Goal: Transaction & Acquisition: Purchase product/service

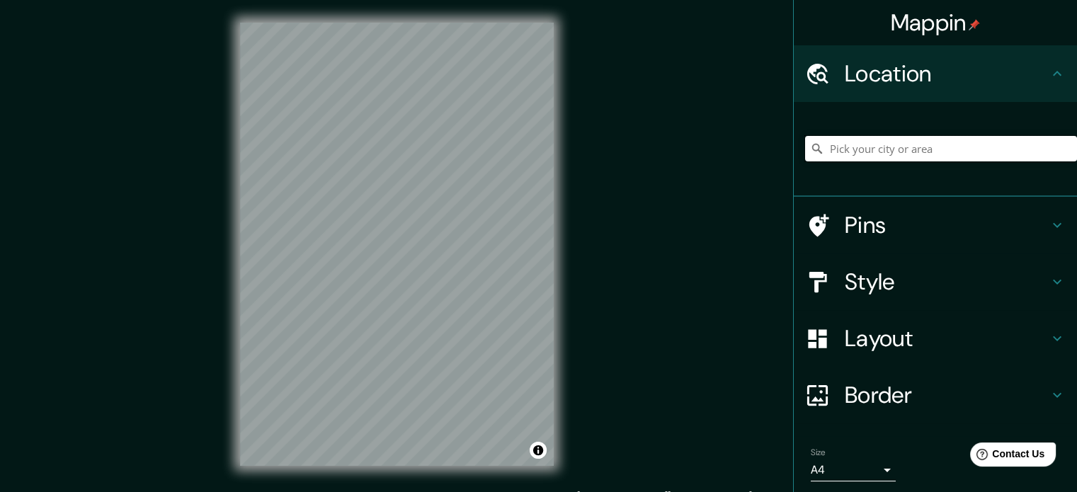
click at [824, 150] on input "Pick your city or area" at bounding box center [941, 148] width 272 height 25
click at [856, 157] on input "Pick your city or area" at bounding box center [941, 148] width 272 height 25
paste input "Av. [PERSON_NAME][STREET_ADDRESS]"
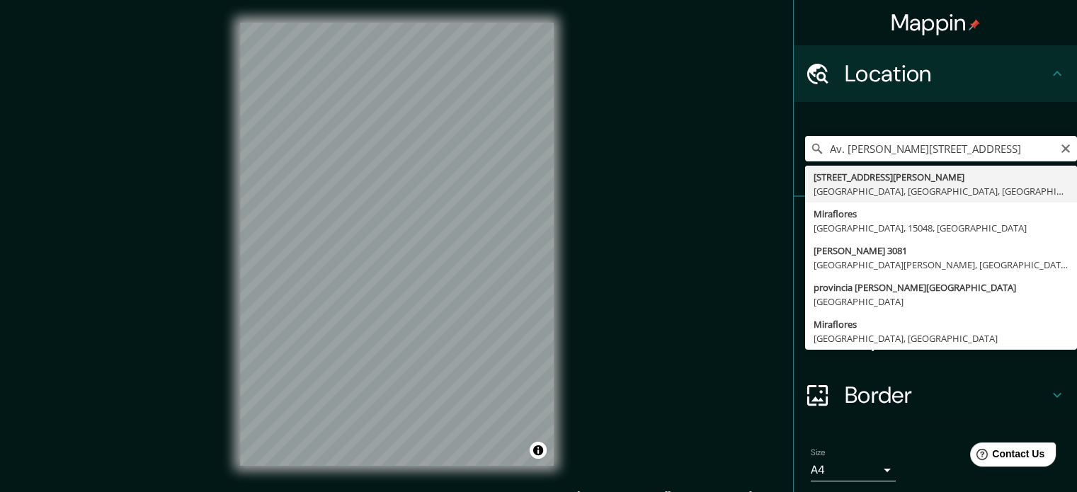
type input "[STREET_ADDRESS][PERSON_NAME]"
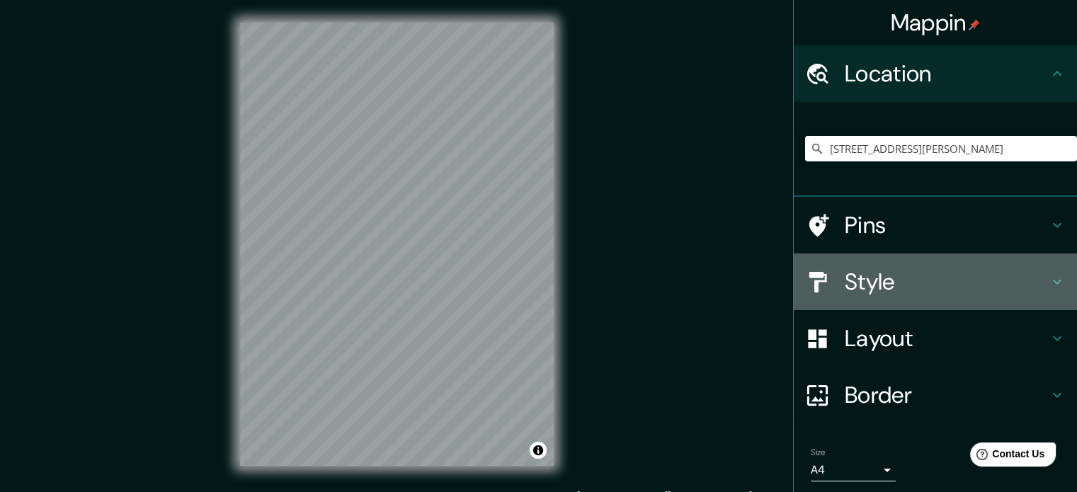
click at [857, 290] on h4 "Style" at bounding box center [947, 282] width 204 height 28
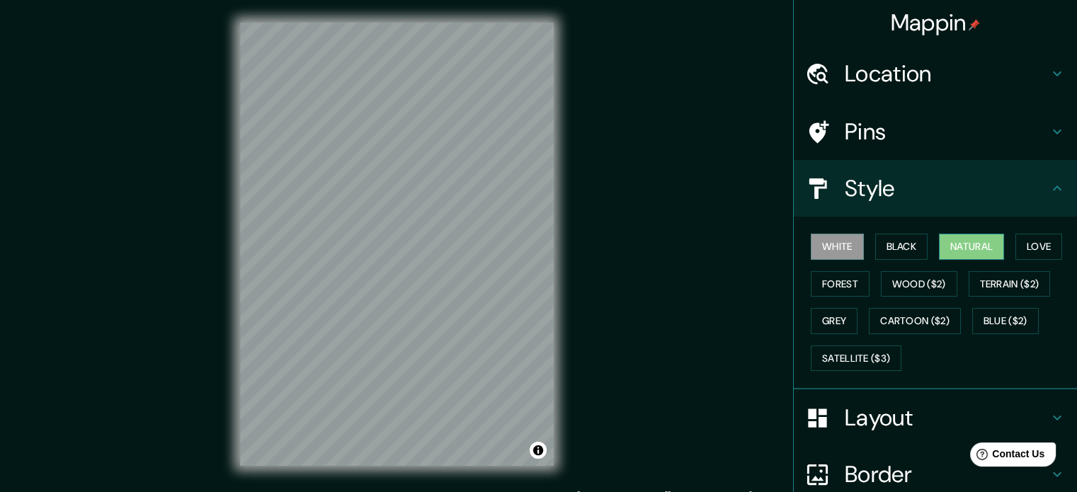
click at [957, 251] on button "Natural" at bounding box center [971, 247] width 65 height 26
click at [1022, 243] on button "Love" at bounding box center [1038, 247] width 47 height 26
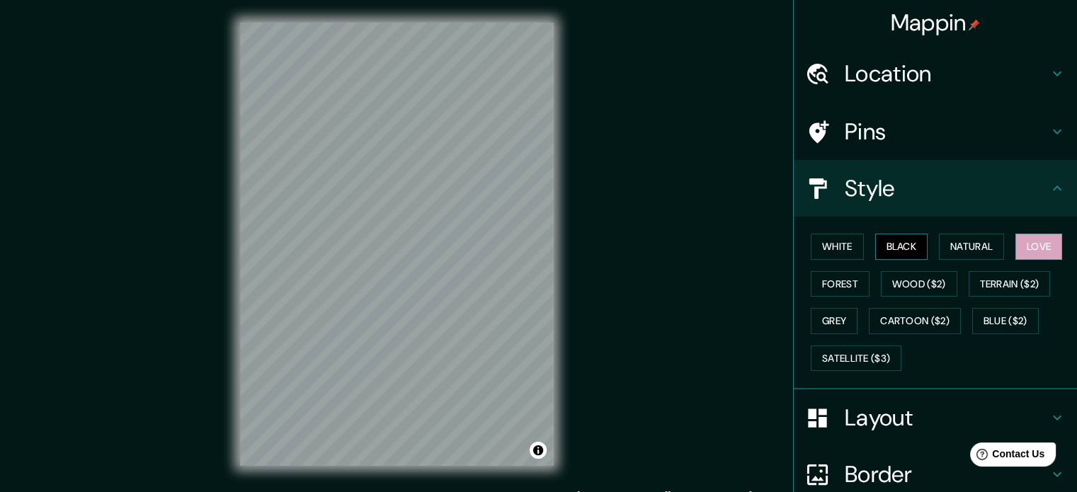
click at [883, 245] on button "Black" at bounding box center [901, 247] width 53 height 26
click at [835, 274] on button "Forest" at bounding box center [840, 284] width 59 height 26
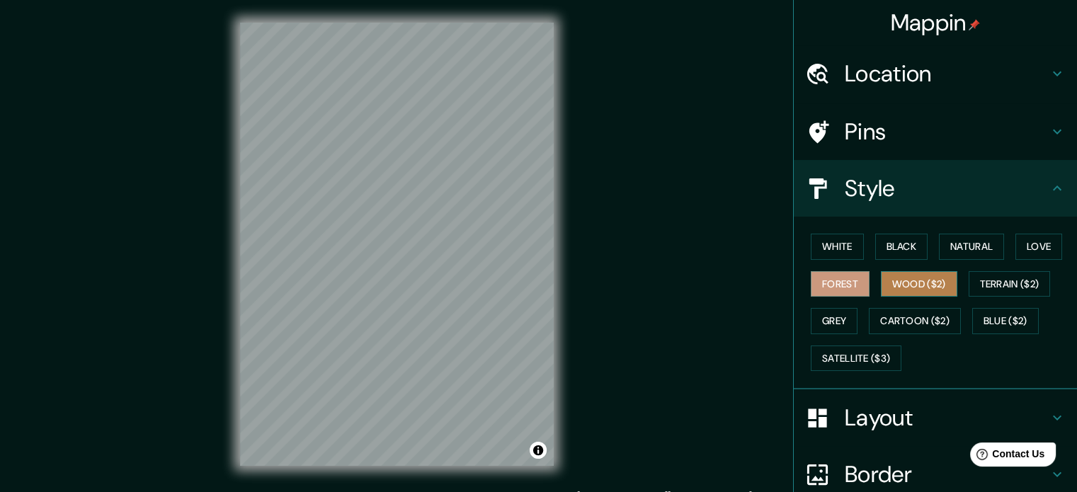
click at [888, 280] on button "Wood ($2)" at bounding box center [919, 284] width 76 height 26
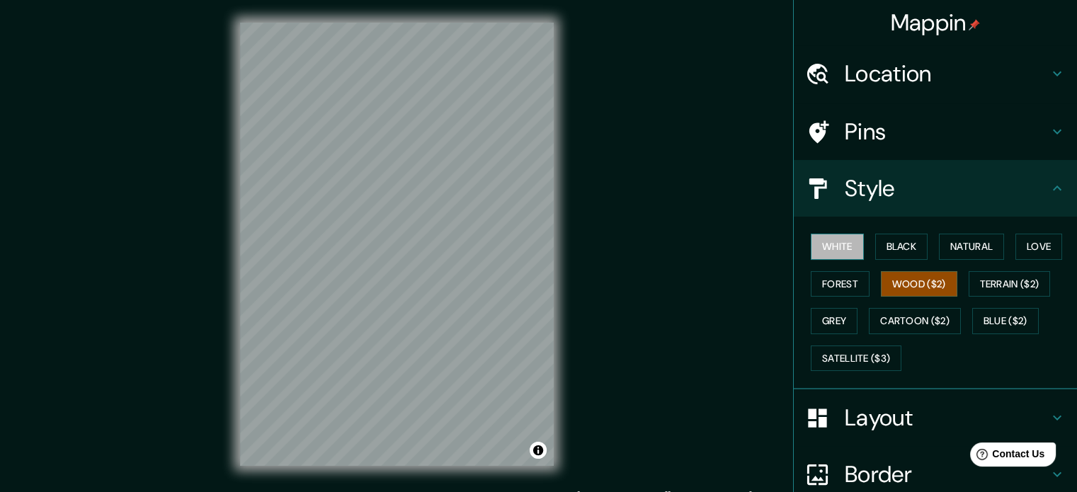
click at [832, 247] on button "White" at bounding box center [837, 247] width 53 height 26
click at [881, 246] on button "Black" at bounding box center [901, 247] width 53 height 26
click at [835, 246] on button "White" at bounding box center [837, 247] width 53 height 26
click at [939, 242] on button "Natural" at bounding box center [971, 247] width 65 height 26
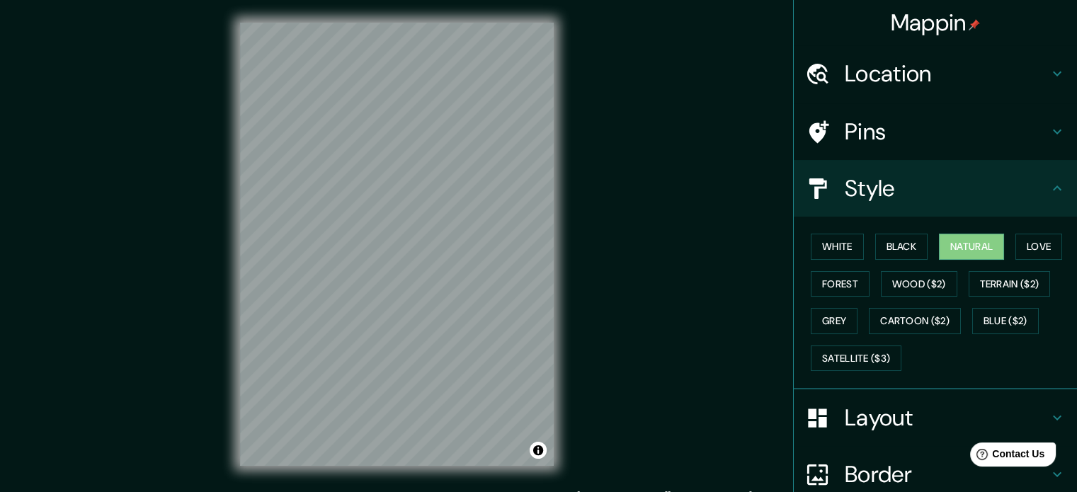
click at [853, 410] on h4 "Layout" at bounding box center [947, 418] width 204 height 28
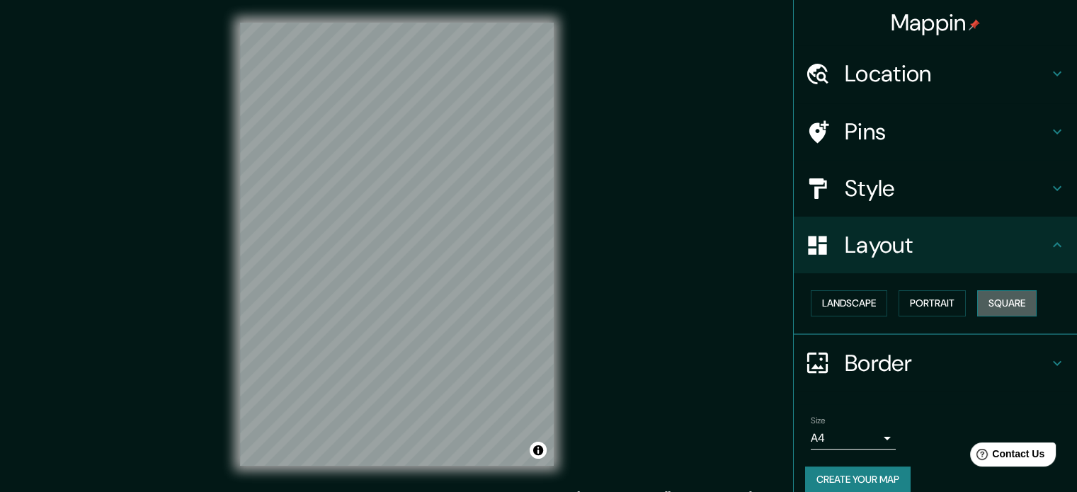
click at [979, 302] on button "Square" at bounding box center [1006, 303] width 59 height 26
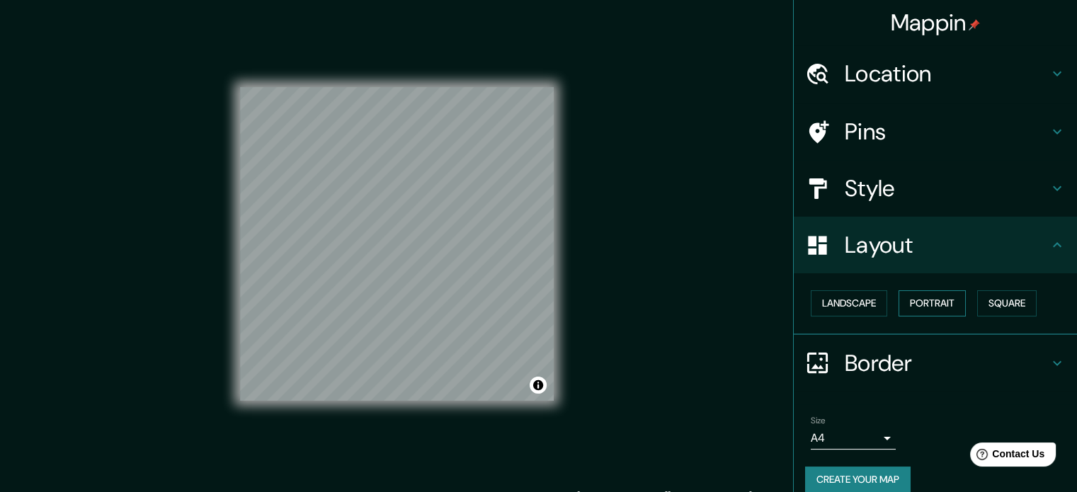
click at [927, 302] on button "Portrait" at bounding box center [931, 303] width 67 height 26
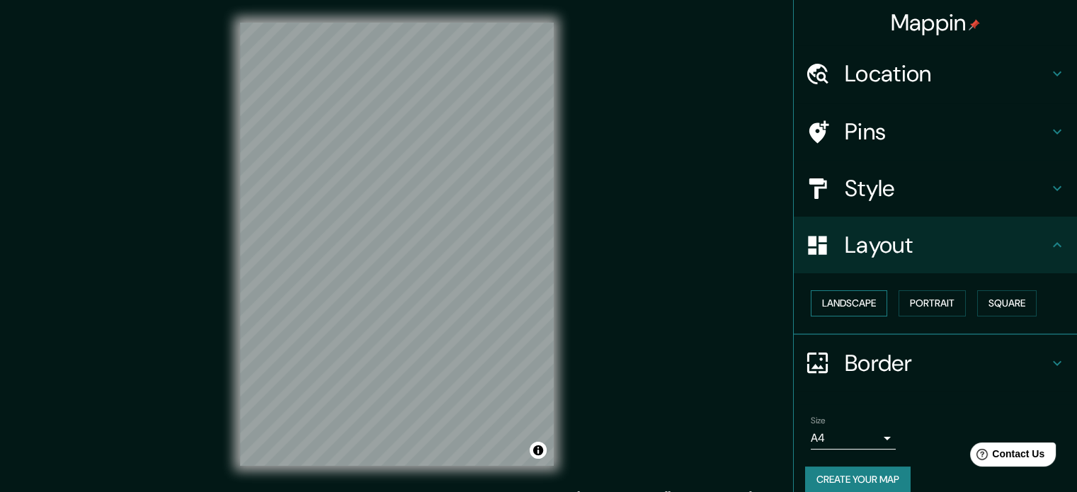
click at [846, 301] on button "Landscape" at bounding box center [849, 303] width 76 height 26
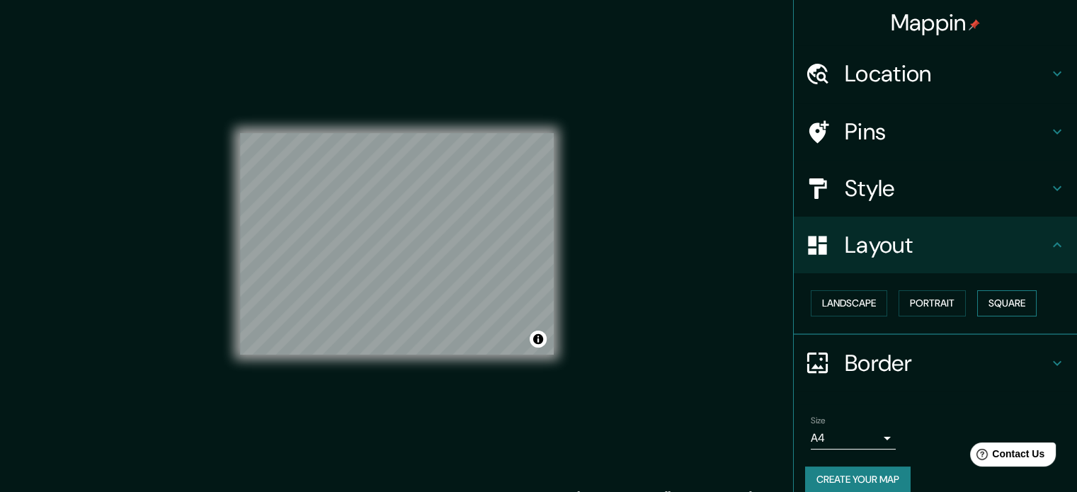
click at [1002, 302] on button "Square" at bounding box center [1006, 303] width 59 height 26
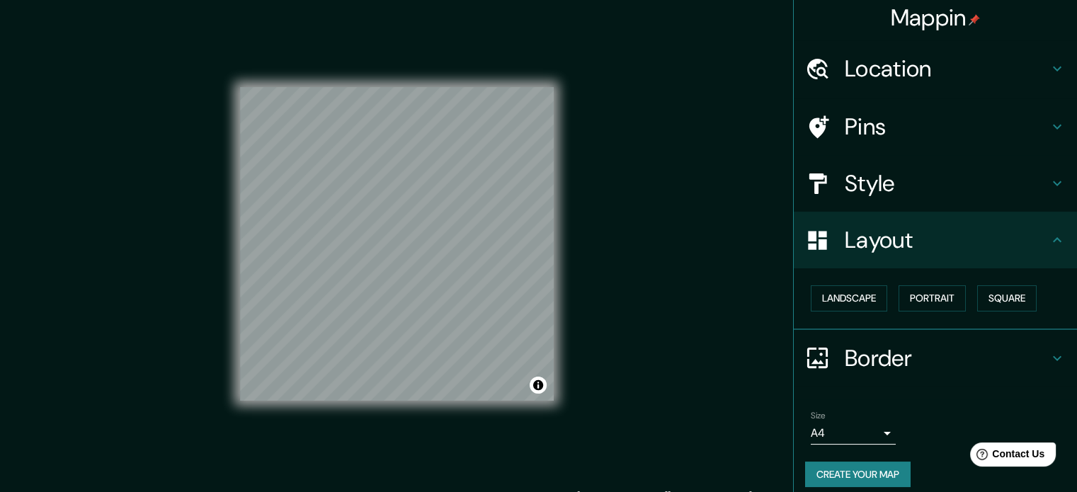
scroll to position [16, 0]
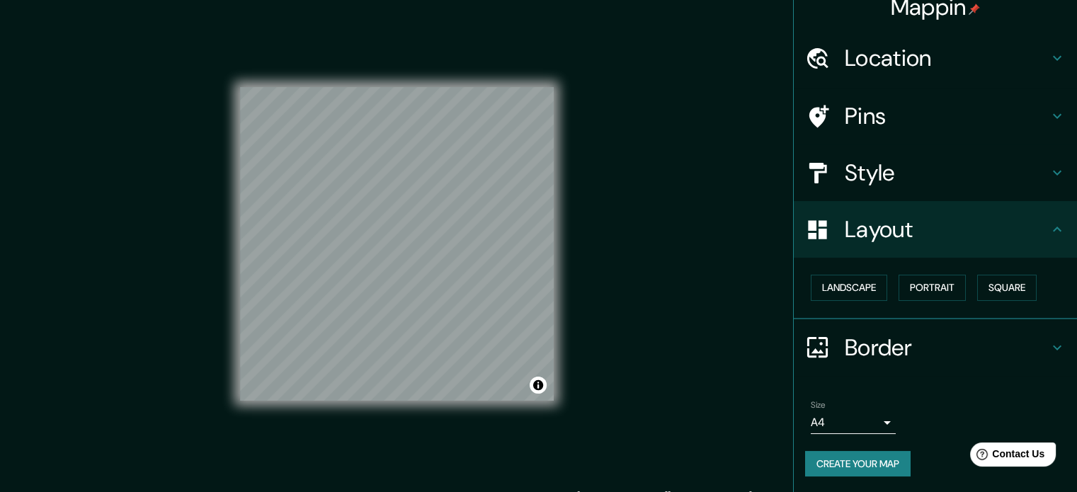
click at [857, 456] on button "Create your map" at bounding box center [857, 464] width 105 height 26
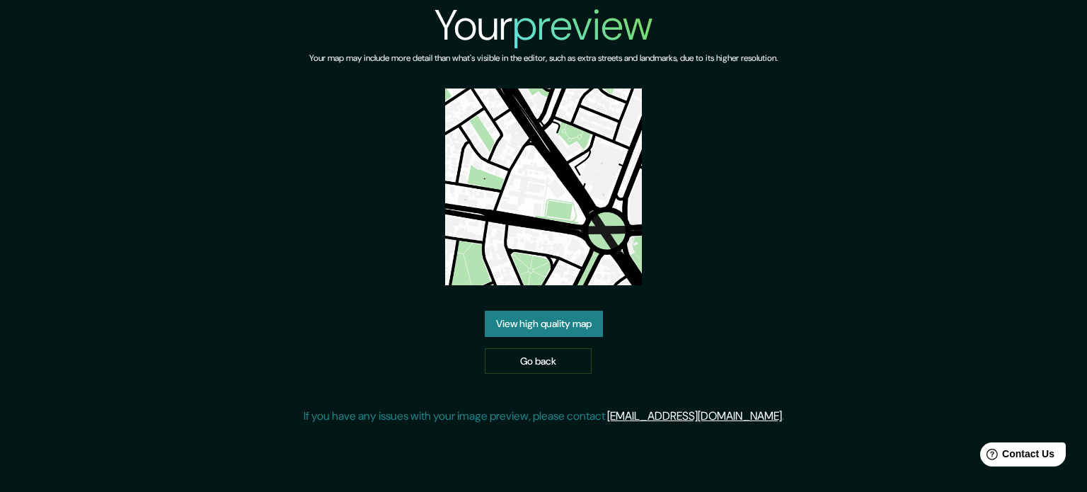
drag, startPoint x: 561, startPoint y: 245, endPoint x: 532, endPoint y: 318, distance: 78.2
click at [532, 318] on link "View high quality map" at bounding box center [544, 324] width 118 height 26
